Goal: Task Accomplishment & Management: Manage account settings

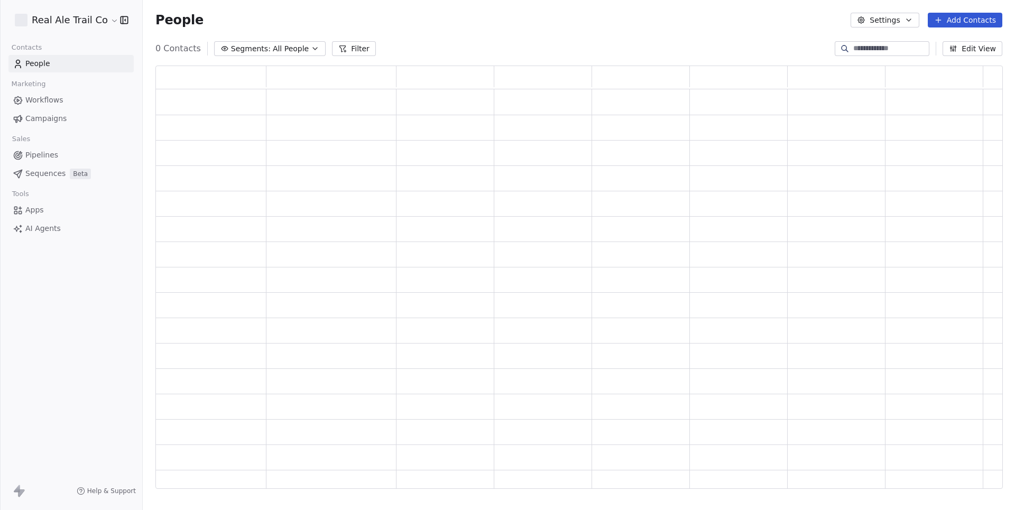
scroll to position [423, 846]
click at [60, 100] on span "Workflows" at bounding box center [44, 100] width 38 height 11
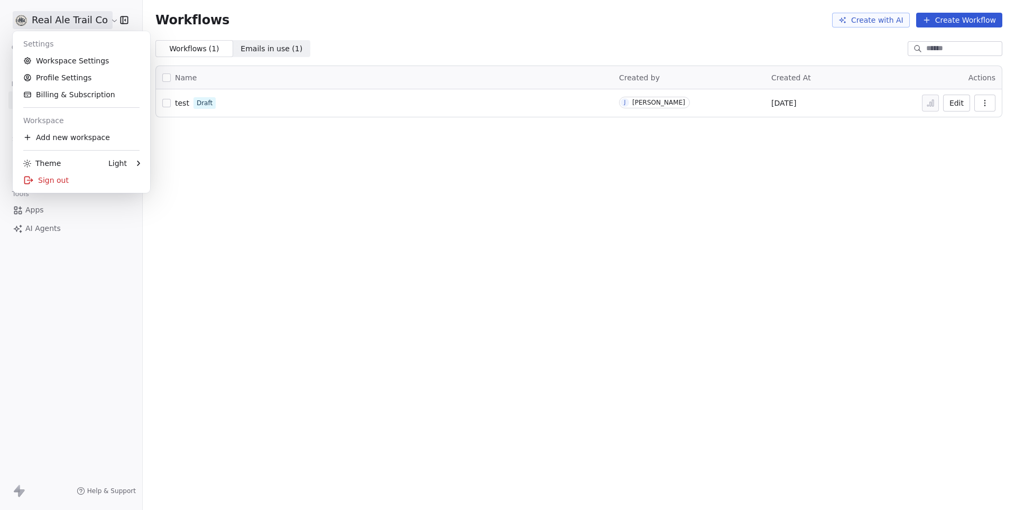
click at [106, 20] on html "Real Ale Trail Co Contacts People Marketing Workflows Campaigns Sales Pipelines…" at bounding box center [507, 255] width 1015 height 510
click at [294, 230] on html "Real Ale Trail Co Contacts People Marketing Workflows Campaigns Sales Pipelines…" at bounding box center [507, 255] width 1015 height 510
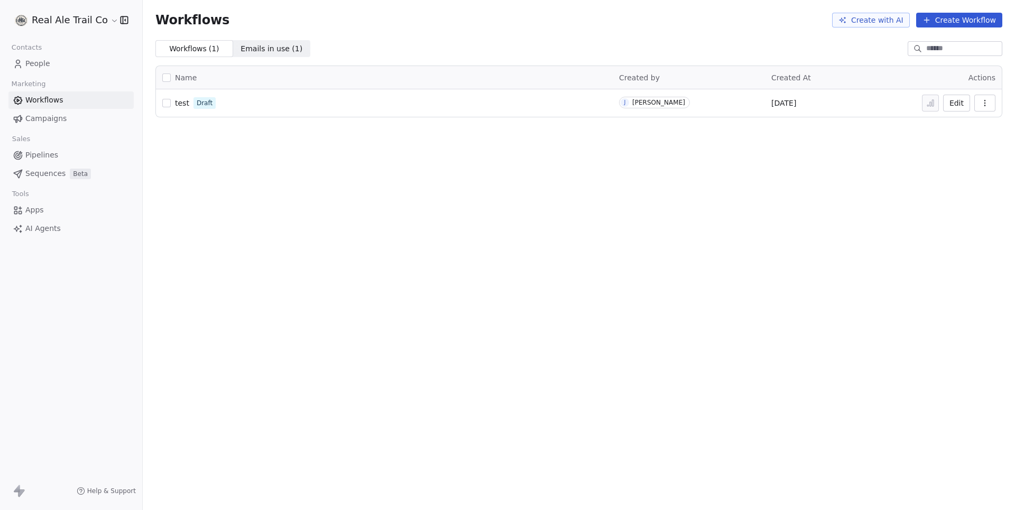
click at [47, 118] on span "Campaigns" at bounding box center [45, 118] width 41 height 11
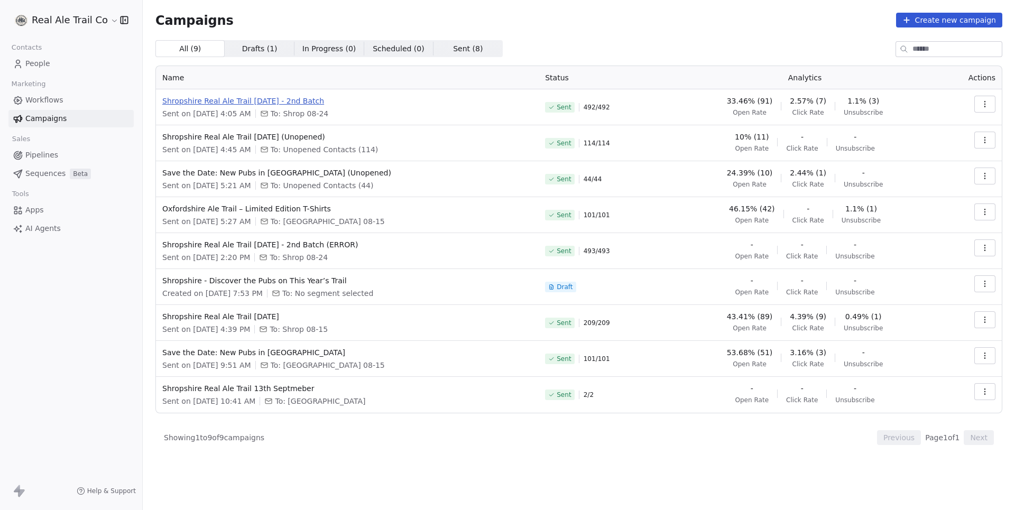
click at [303, 102] on span "Shropshire Real Ale Trail [DATE] - 2nd Batch" at bounding box center [347, 101] width 370 height 11
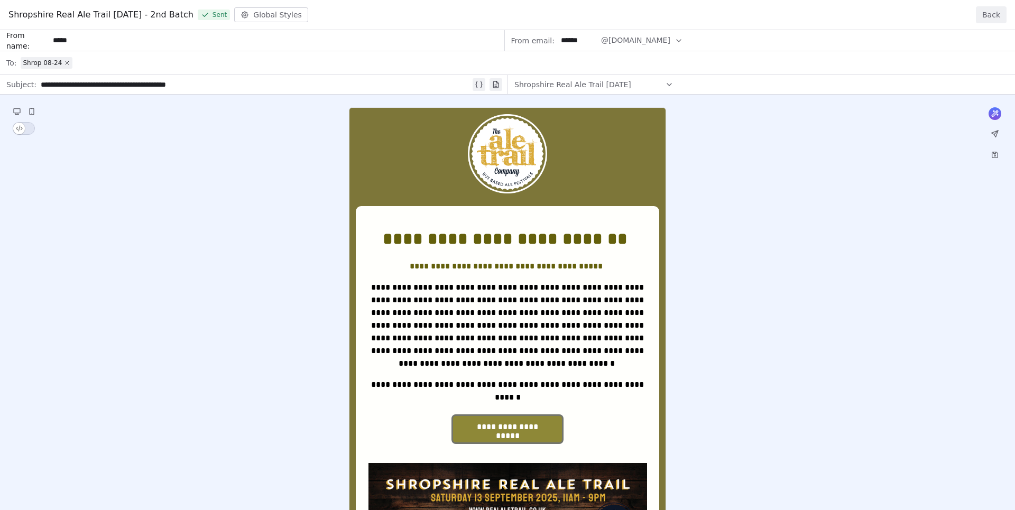
click at [997, 17] on button "Back" at bounding box center [991, 14] width 31 height 17
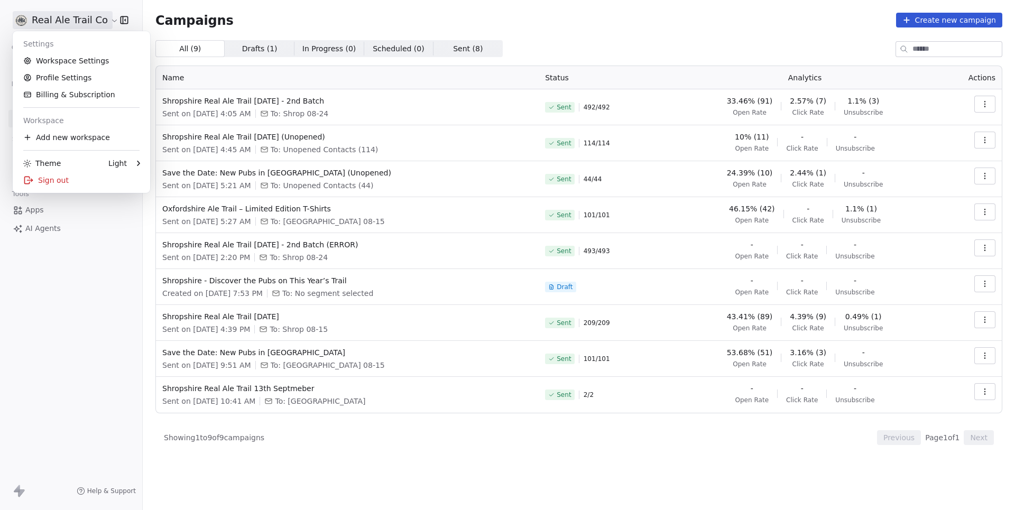
click at [77, 15] on html "Real Ale Trail Co Contacts People Marketing Workflows Campaigns Sales Pipelines…" at bounding box center [507, 255] width 1015 height 510
click at [66, 60] on link "Workspace Settings" at bounding box center [81, 60] width 129 height 17
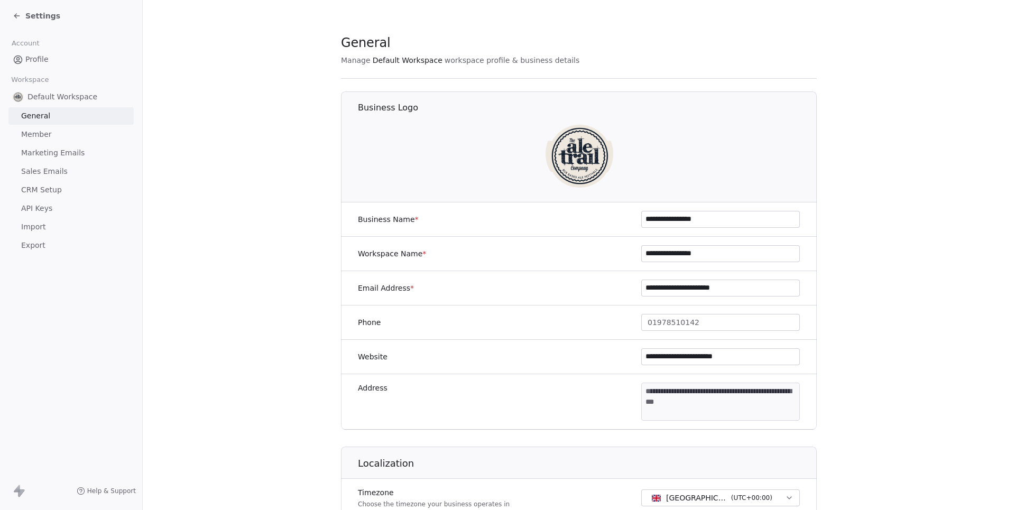
click at [64, 153] on span "Marketing Emails" at bounding box center [52, 152] width 63 height 11
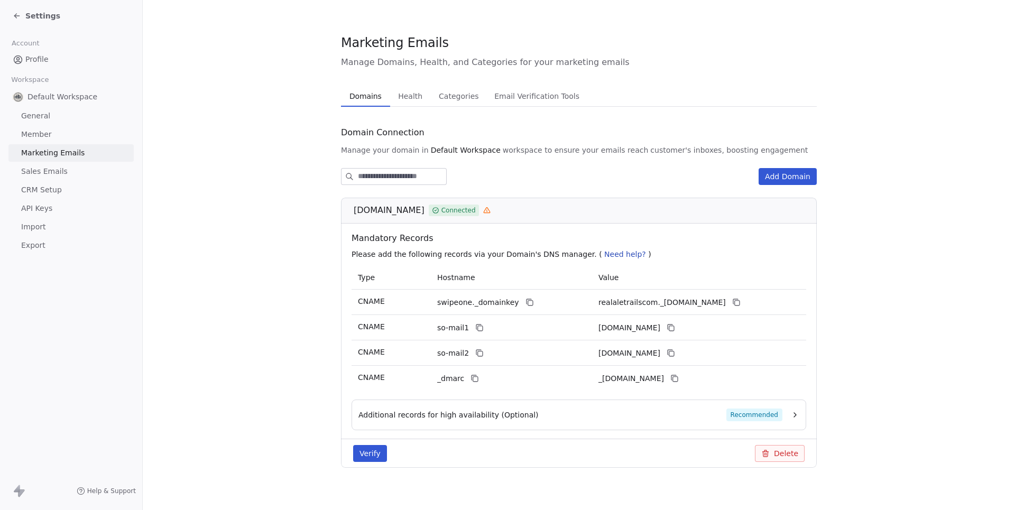
click at [484, 208] on icon at bounding box center [487, 210] width 6 height 5
click at [484, 210] on icon at bounding box center [486, 210] width 7 height 7
click at [525, 300] on icon at bounding box center [529, 302] width 8 height 8
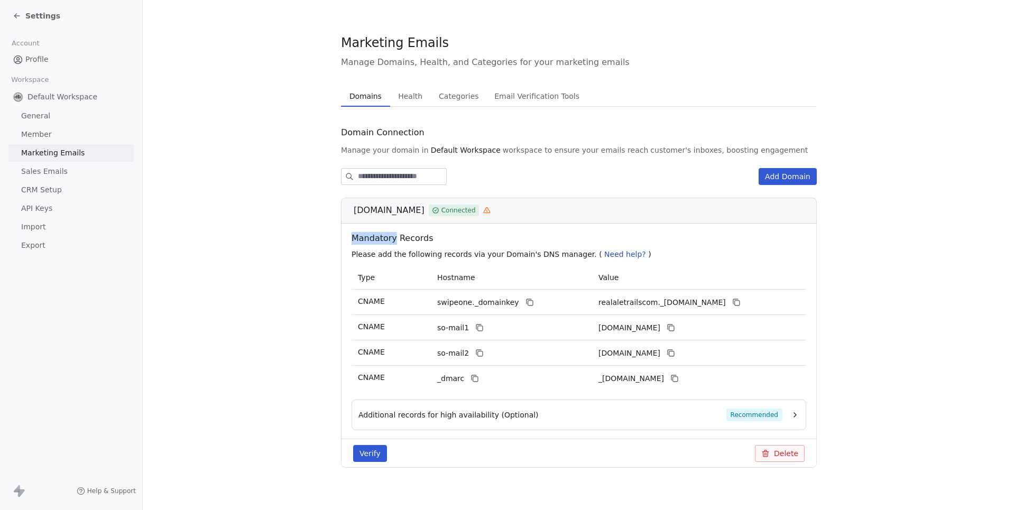
click at [390, 212] on span "[DOMAIN_NAME]" at bounding box center [389, 210] width 71 height 13
copy div "[DOMAIN_NAME]"
click at [740, 302] on icon at bounding box center [736, 302] width 8 height 8
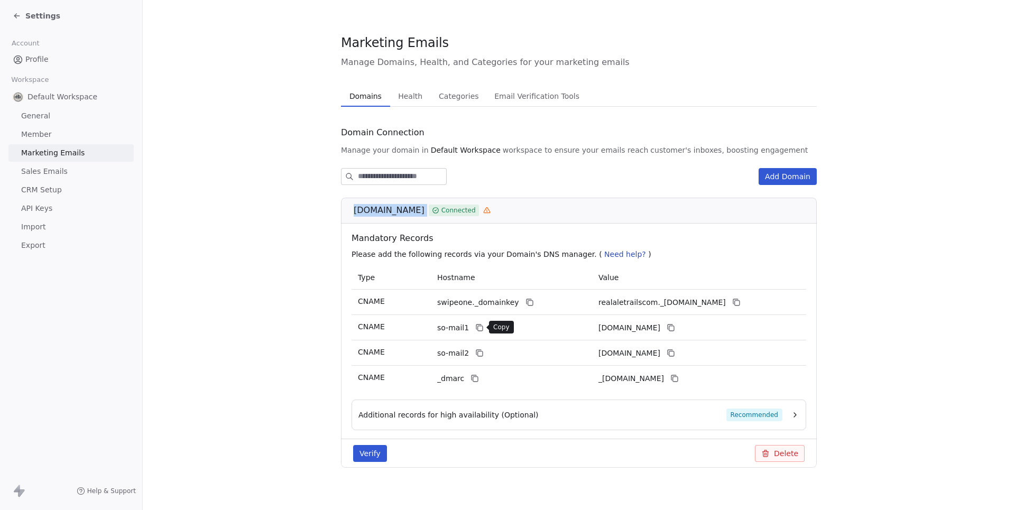
click at [479, 323] on icon at bounding box center [479, 327] width 8 height 8
click at [675, 324] on icon at bounding box center [670, 327] width 8 height 8
click at [674, 351] on icon at bounding box center [671, 353] width 5 height 5
click at [472, 374] on icon at bounding box center [474, 378] width 8 height 8
click at [37, 16] on span "Settings" at bounding box center [42, 16] width 35 height 11
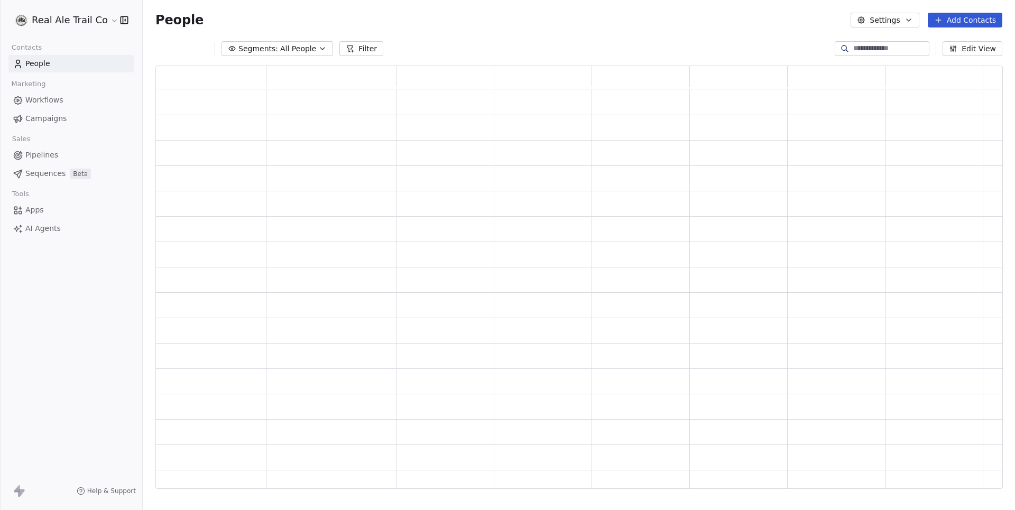
scroll to position [423, 846]
click at [53, 114] on span "Campaigns" at bounding box center [45, 118] width 41 height 11
